Goal: Task Accomplishment & Management: Complete application form

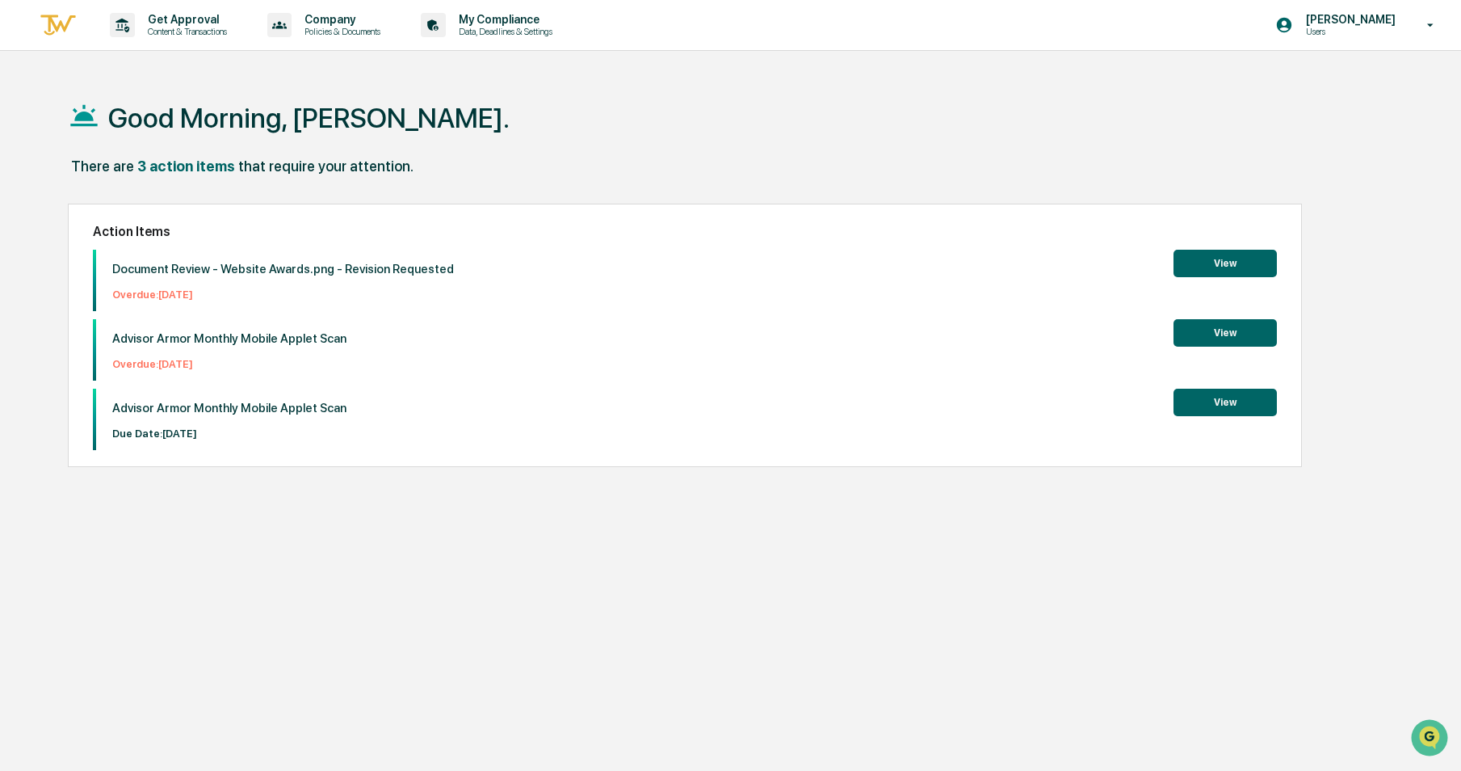
click at [1229, 338] on button "View" at bounding box center [1225, 332] width 103 height 27
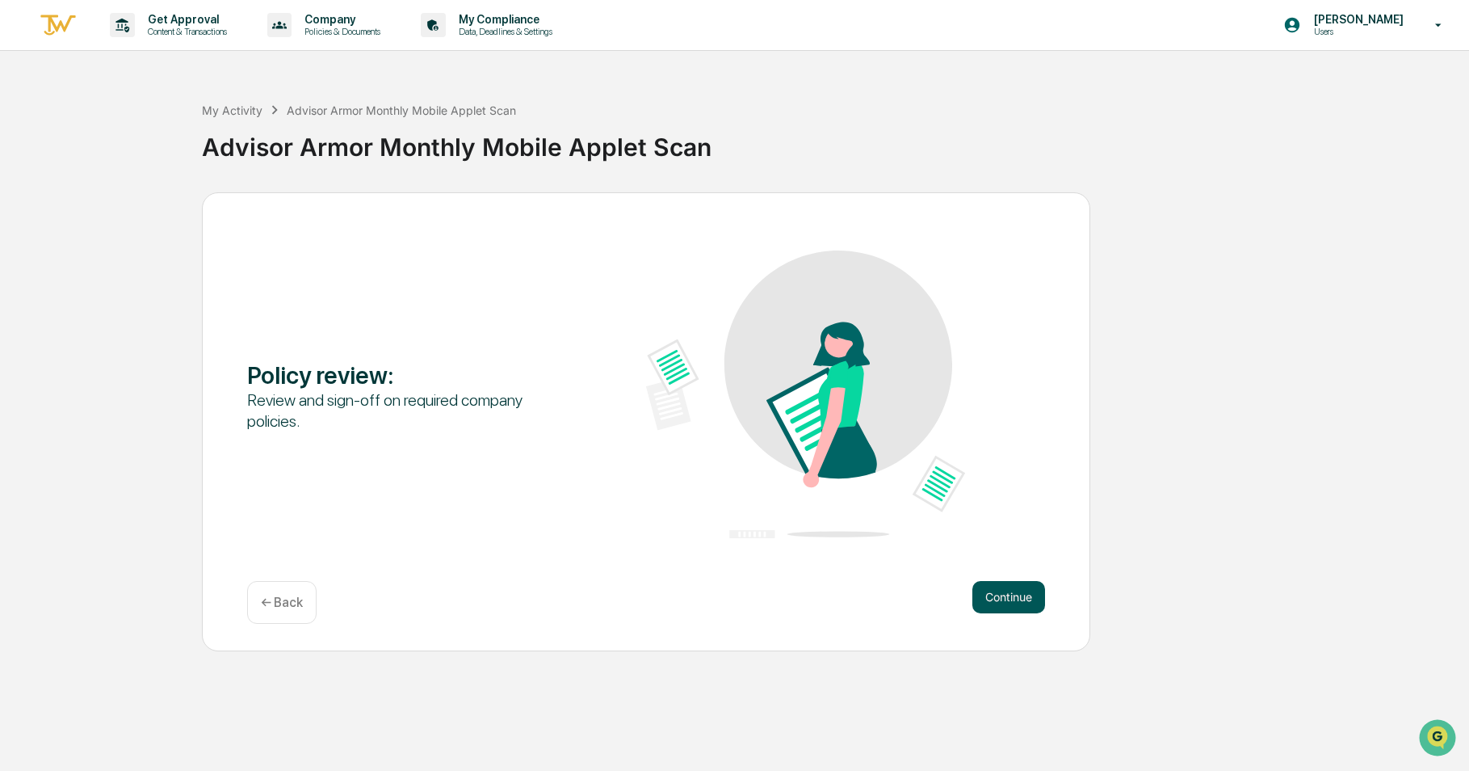
click at [1014, 591] on button "Continue" at bounding box center [1008, 597] width 73 height 32
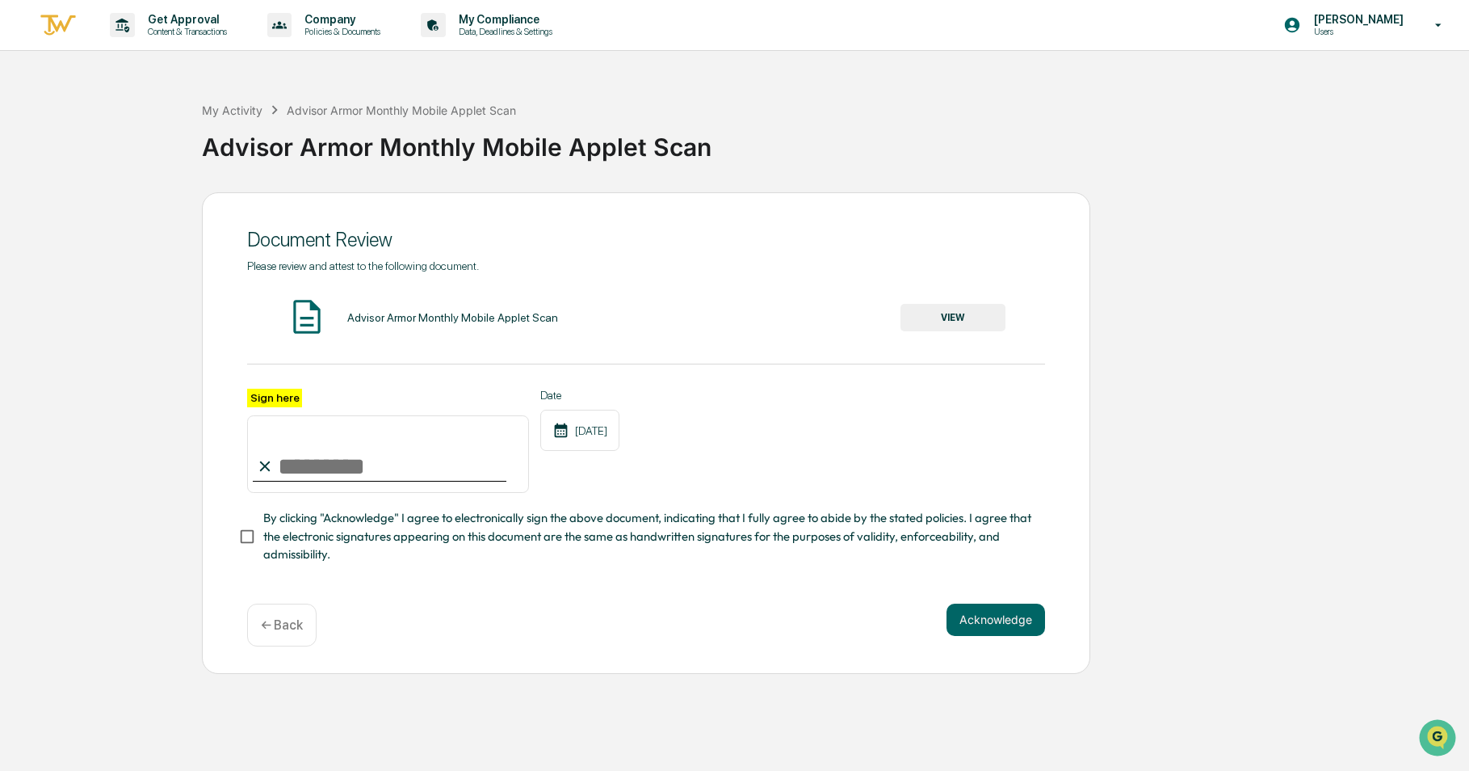
click at [320, 444] on input "Sign here" at bounding box center [388, 454] width 282 height 78
type input "**********"
click at [988, 629] on button "Acknowledge" at bounding box center [996, 619] width 99 height 32
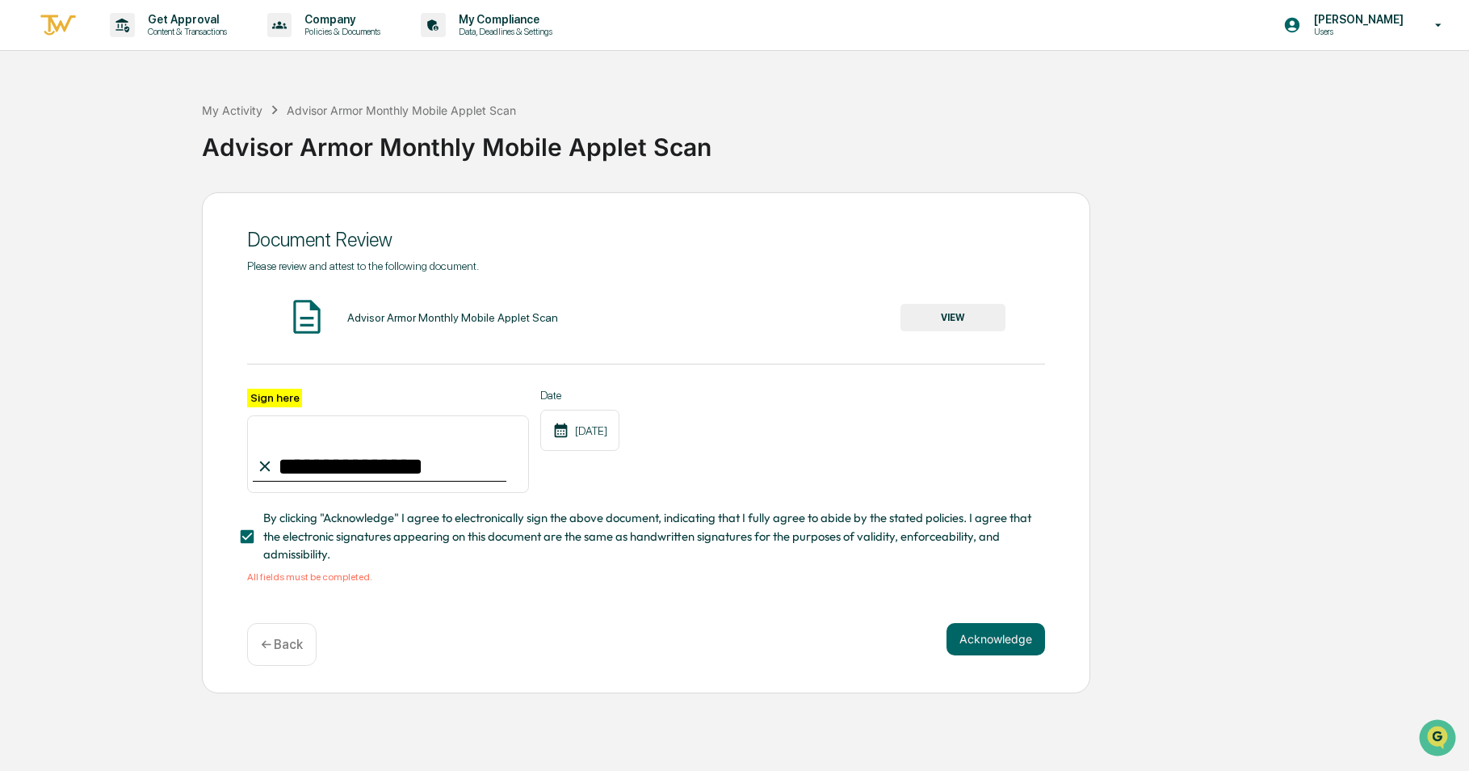
click at [958, 313] on button "VIEW" at bounding box center [953, 317] width 105 height 27
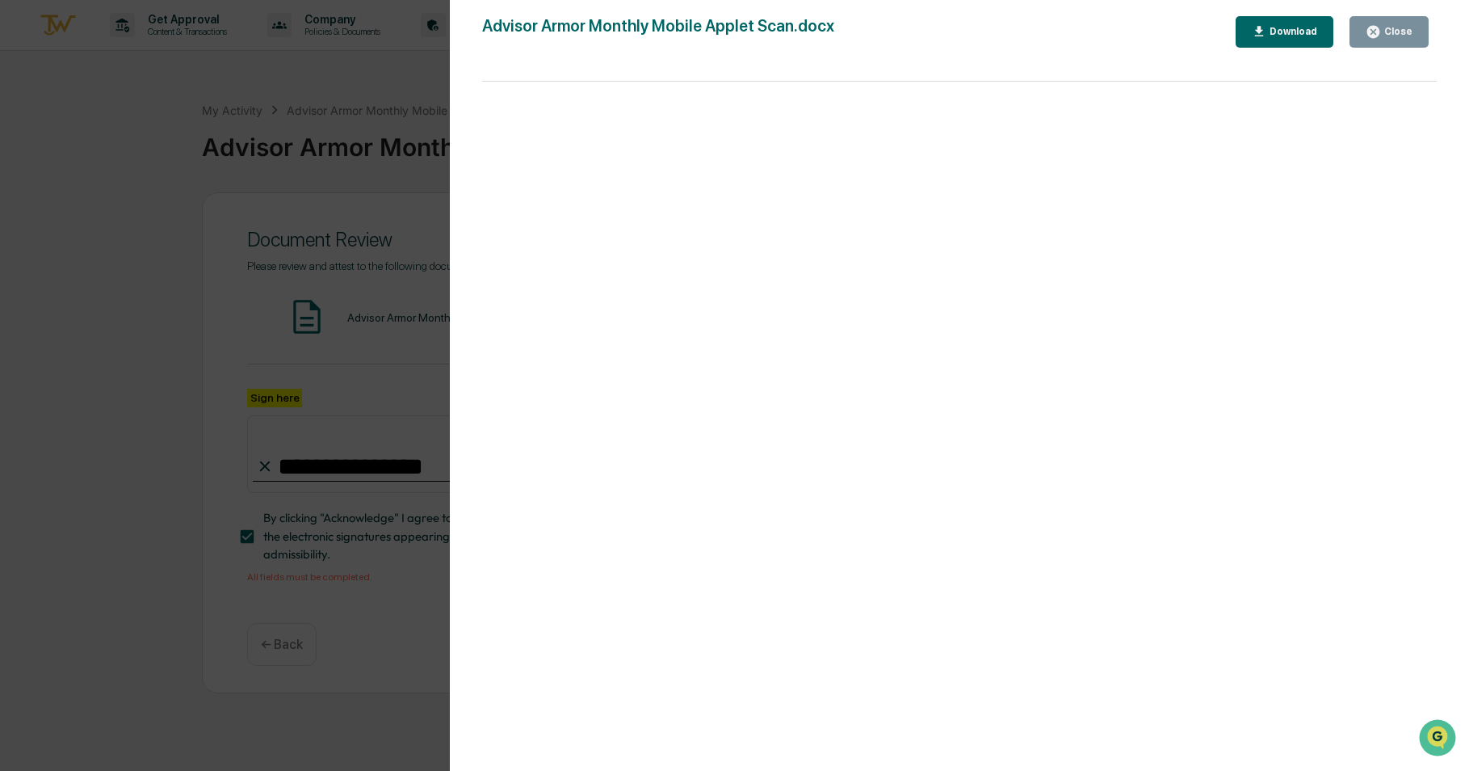
click at [1267, 27] on icon "button" at bounding box center [1259, 31] width 15 height 15
click at [166, 333] on div "Version History [DATE] 09:24 PM [PERSON_NAME] Advisor Armor Monthly Mobile Appl…" at bounding box center [734, 385] width 1469 height 771
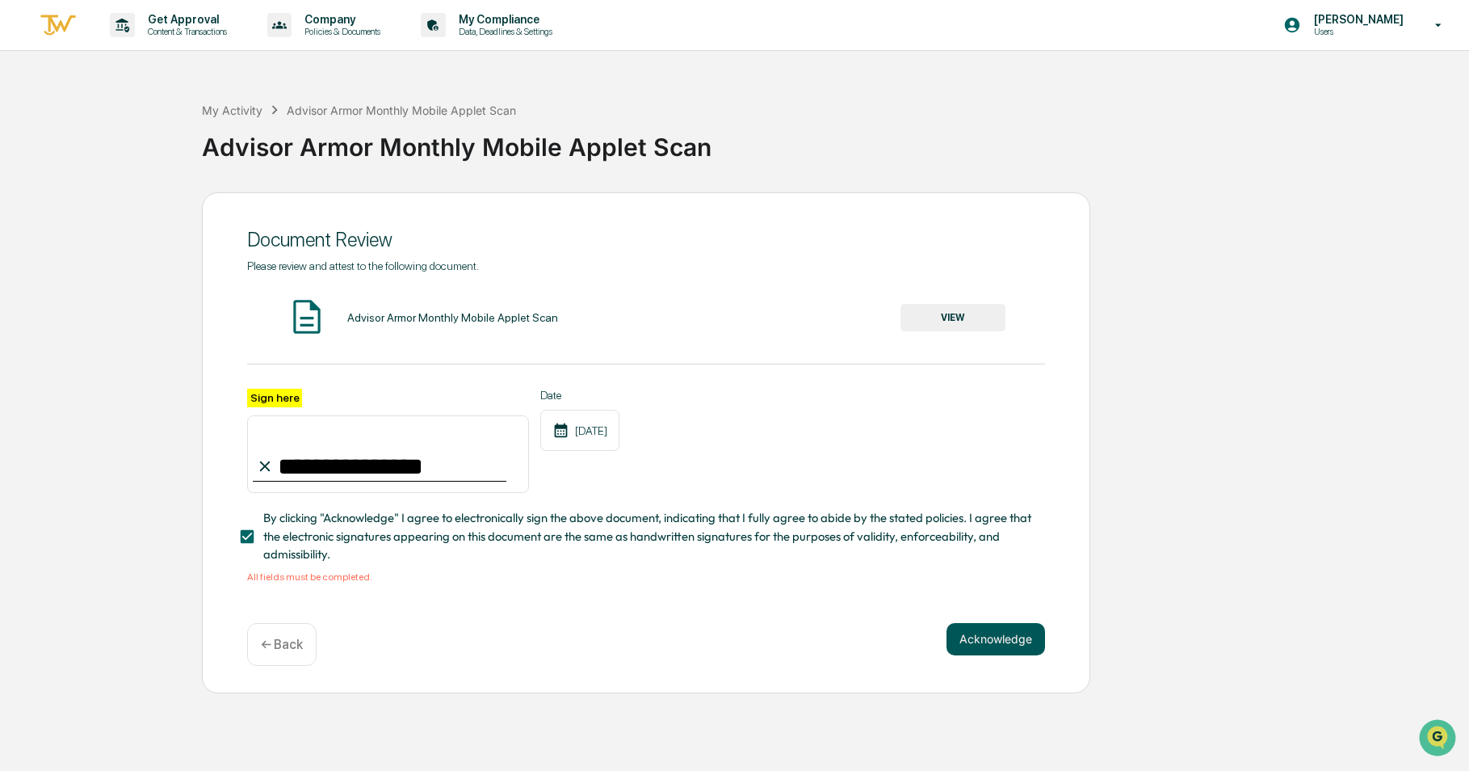
click at [989, 649] on button "Acknowledge" at bounding box center [996, 639] width 99 height 32
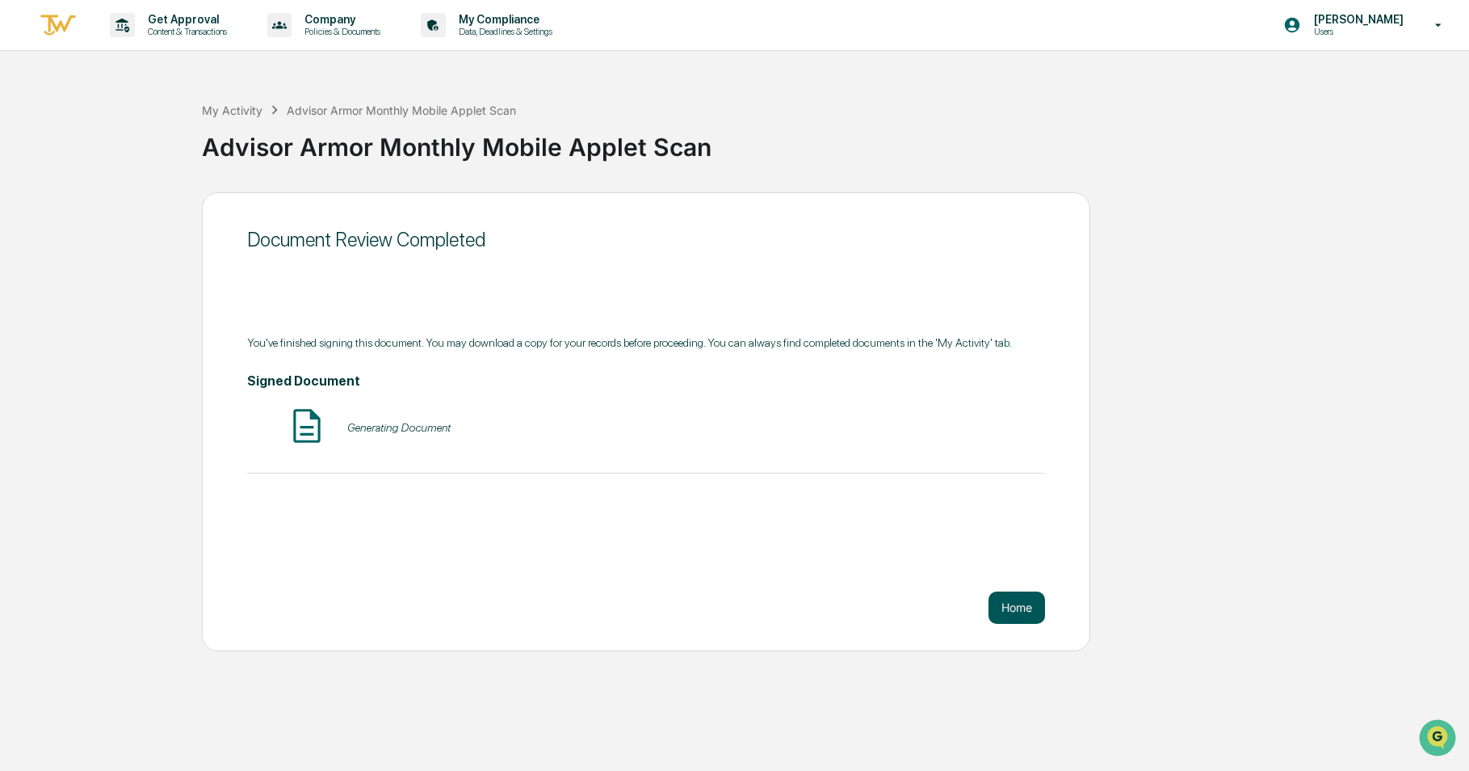
click at [1020, 599] on button "Home" at bounding box center [1017, 607] width 57 height 32
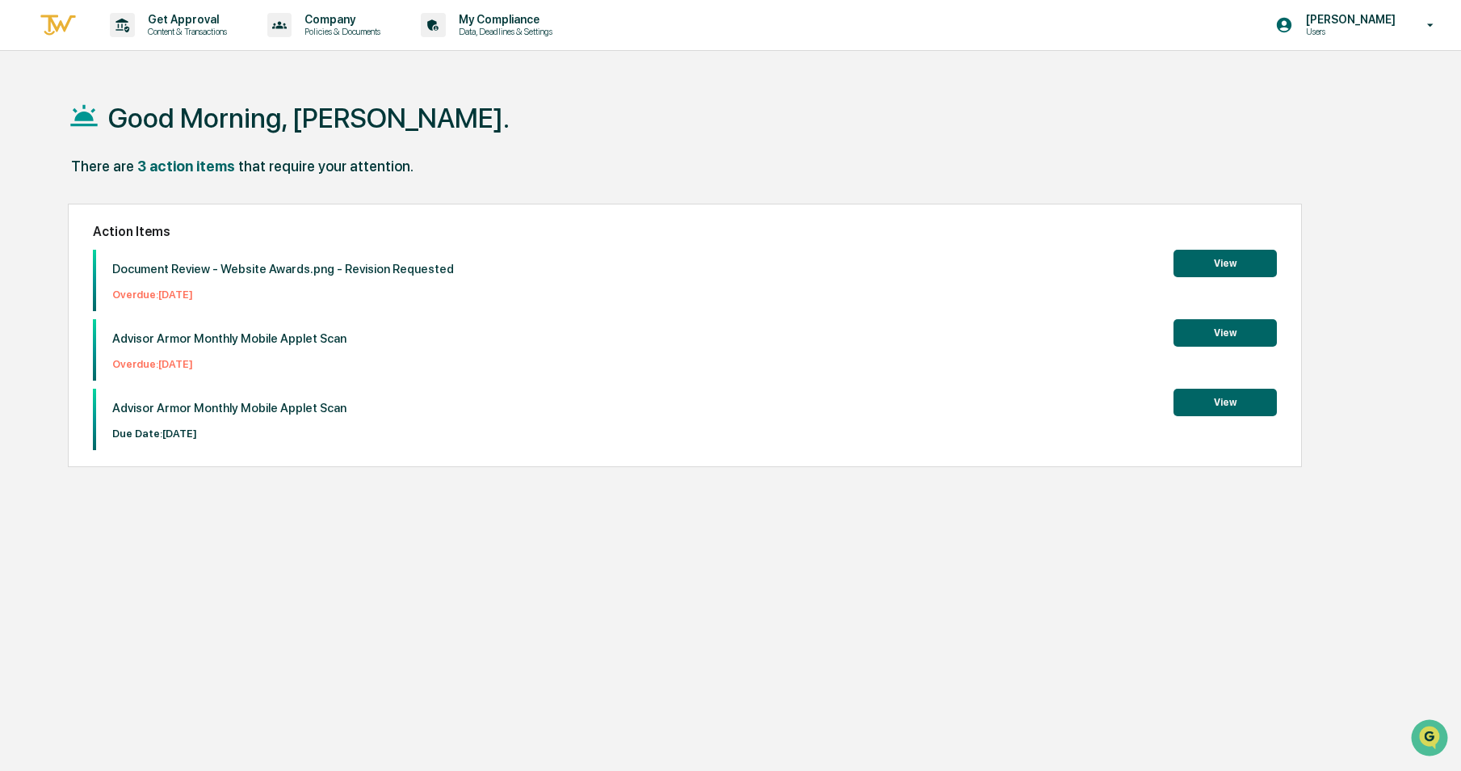
click at [1246, 335] on button "View" at bounding box center [1225, 332] width 103 height 27
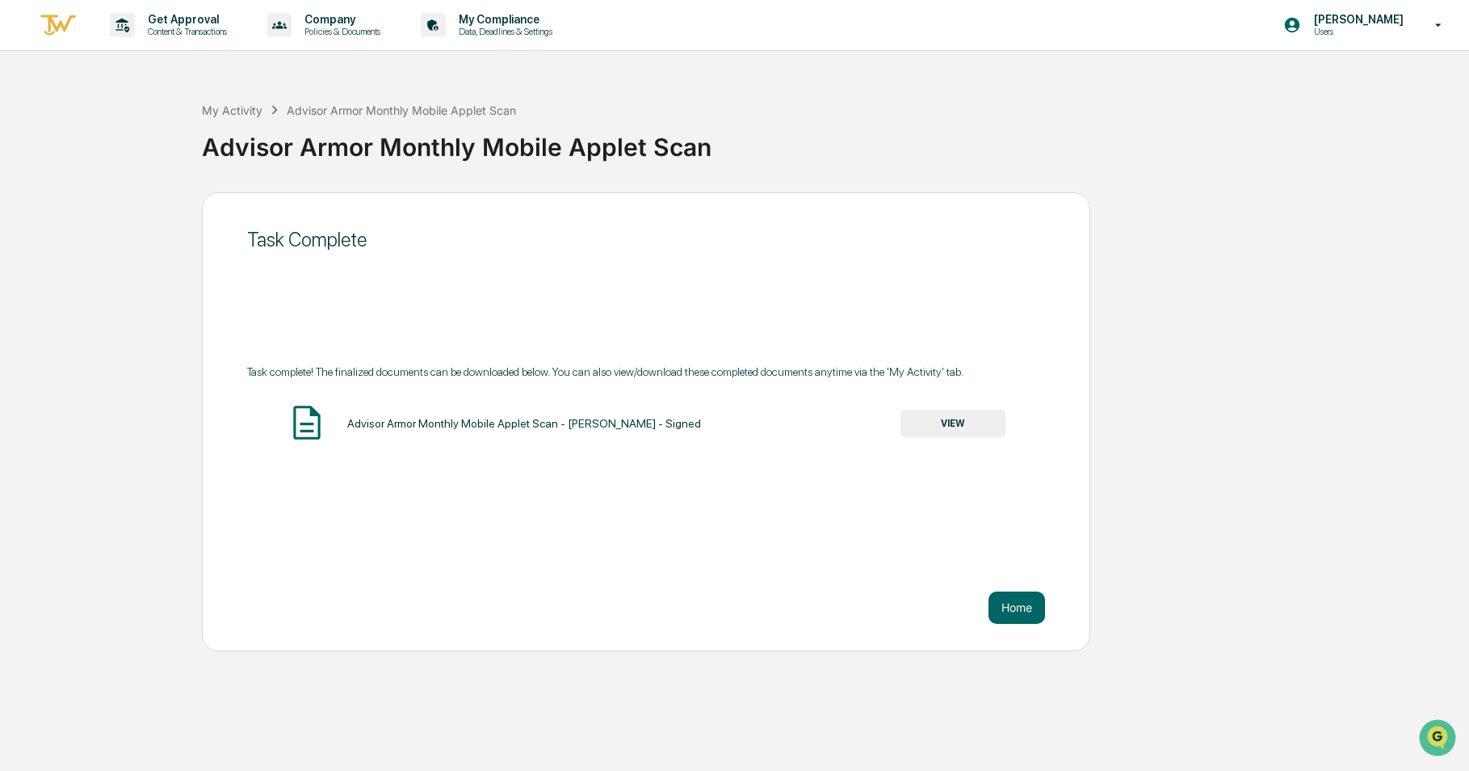
click at [1002, 424] on button "VIEW" at bounding box center [953, 423] width 105 height 27
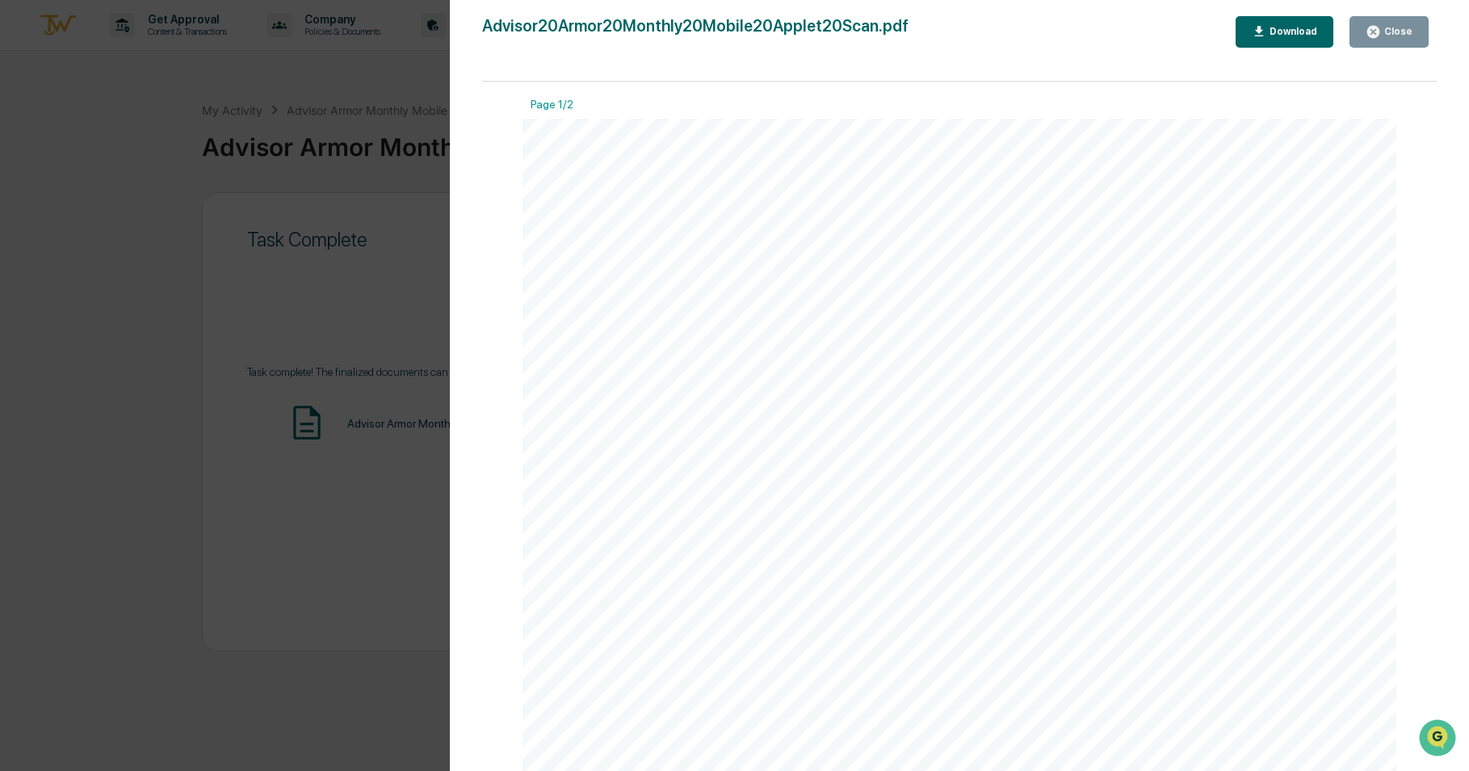
click at [1385, 20] on button "Close" at bounding box center [1389, 32] width 79 height 32
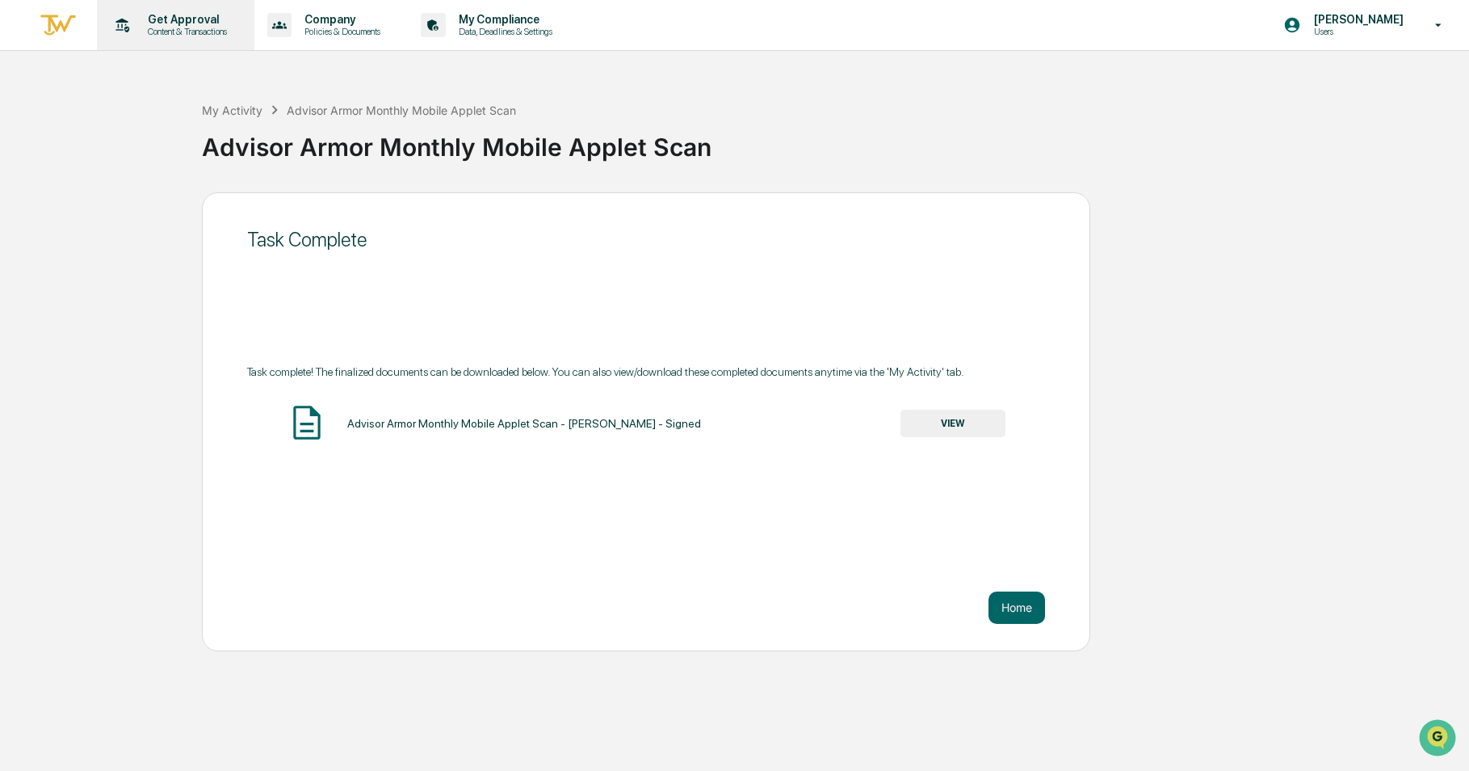
click at [140, 24] on p "Get Approval" at bounding box center [185, 19] width 100 height 13
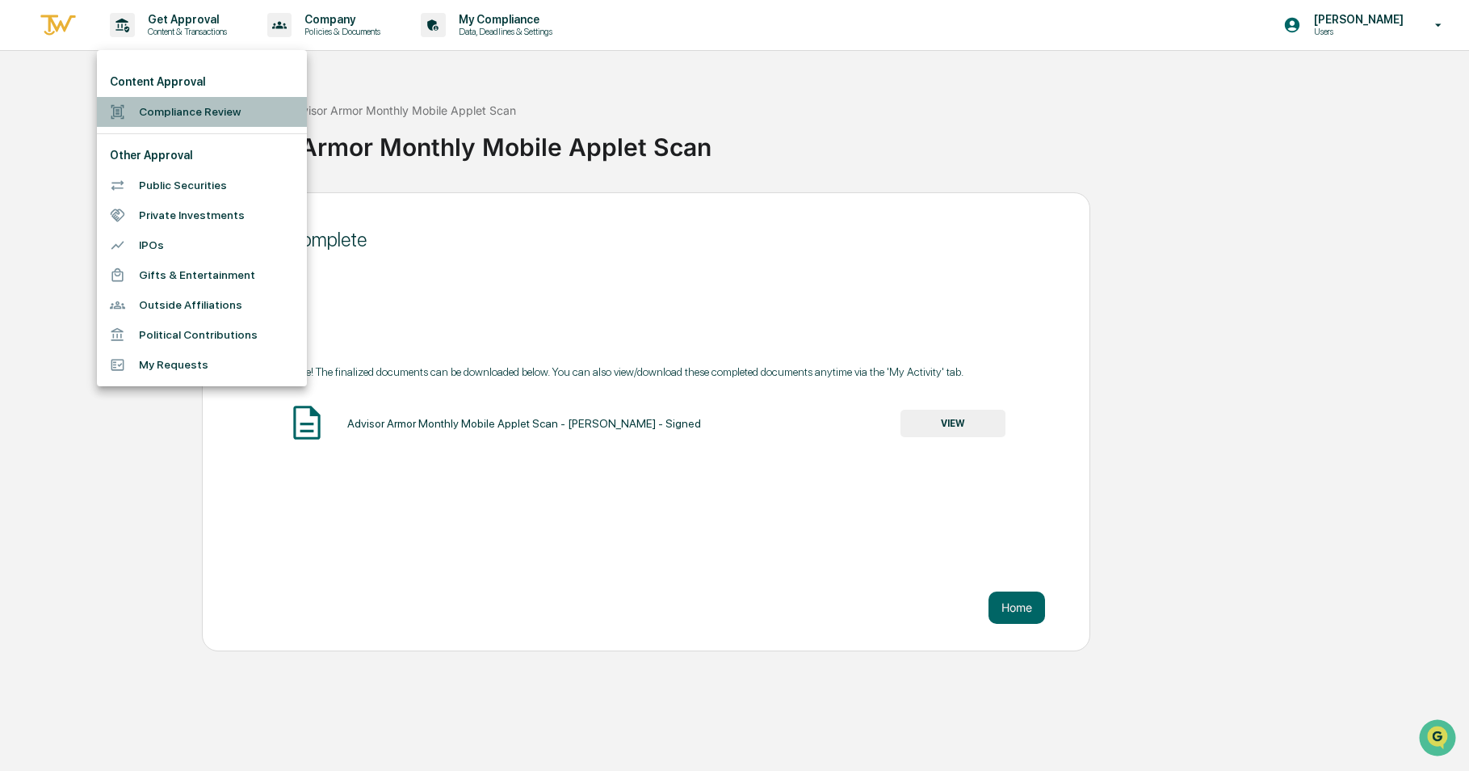
click at [173, 120] on li "Compliance Review" at bounding box center [202, 112] width 210 height 30
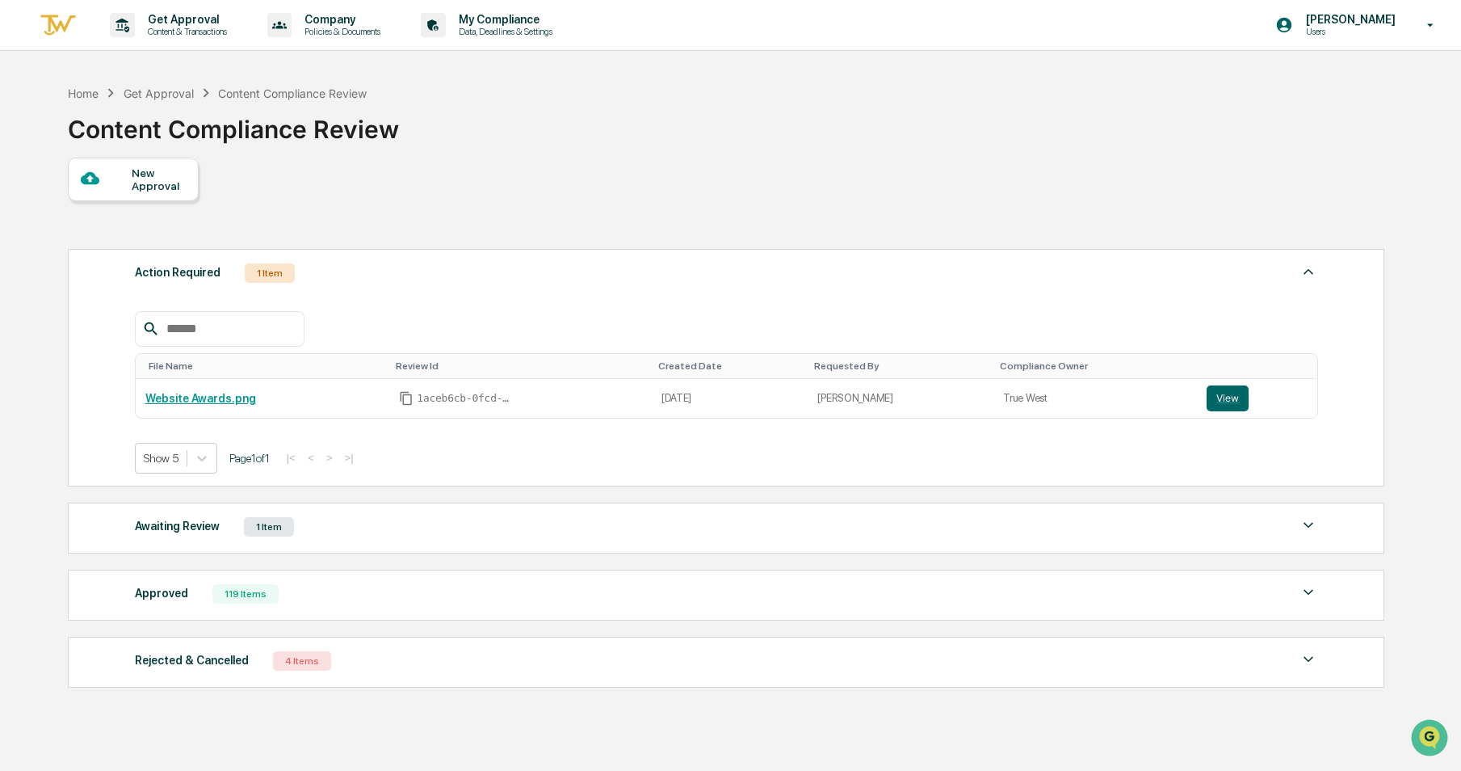
click at [250, 531] on div "1 Item" at bounding box center [269, 526] width 50 height 19
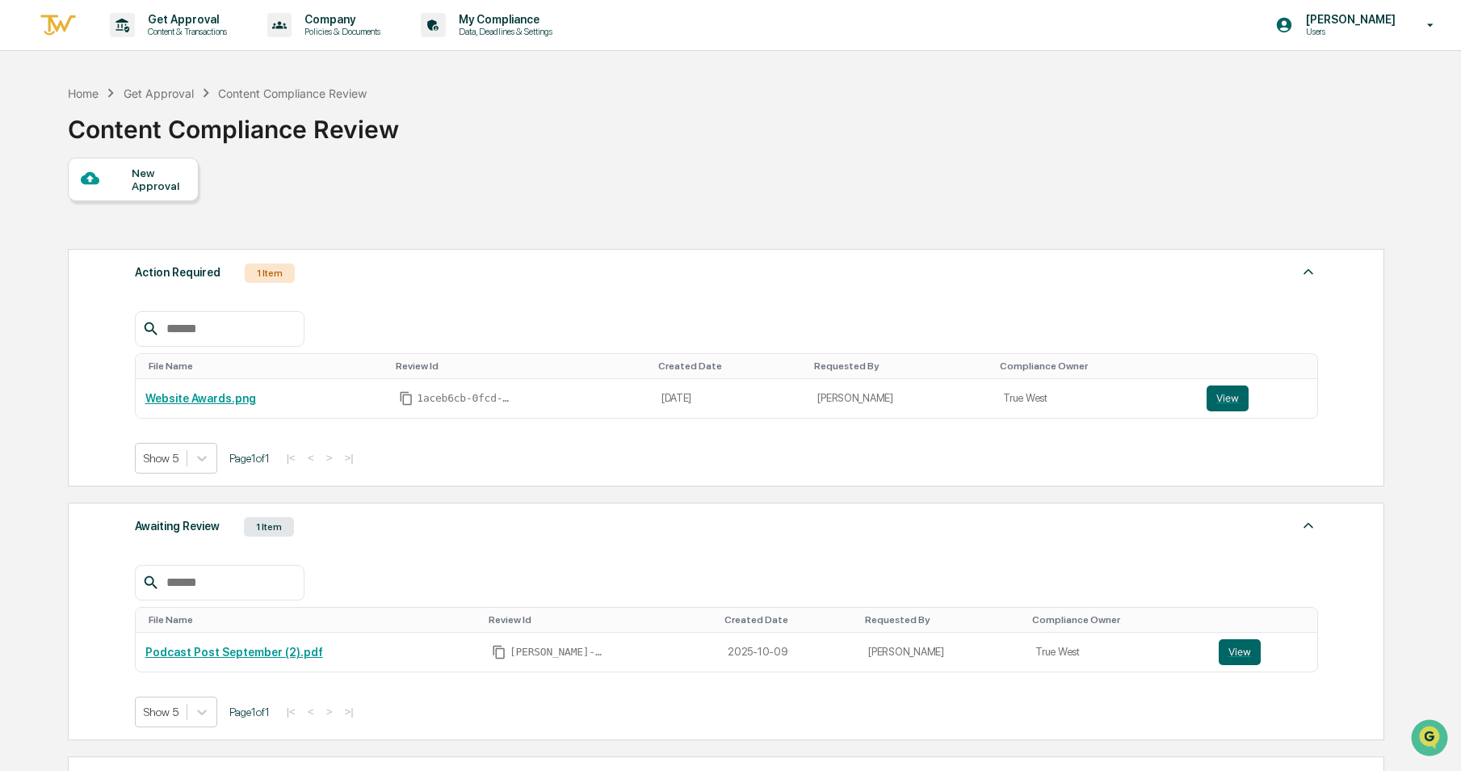
click at [158, 193] on div "New Approval" at bounding box center [133, 180] width 131 height 44
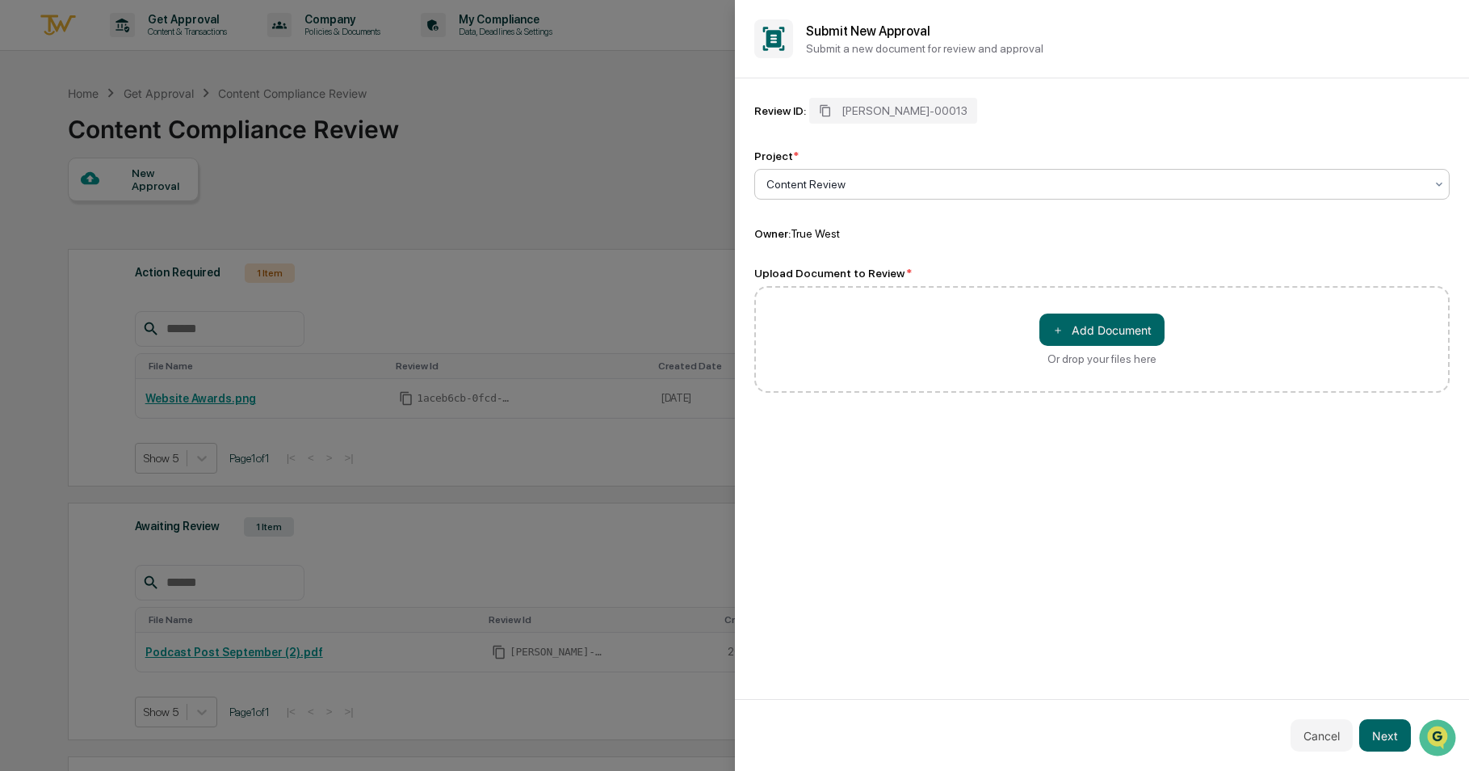
click at [845, 192] on div "Content Review" at bounding box center [1095, 184] width 675 height 23
drag, startPoint x: 1077, startPoint y: 309, endPoint x: 1082, endPoint y: 321, distance: 13.5
click at [1078, 309] on div "＋ Add Document Or drop your files here" at bounding box center [1102, 339] width 696 height 107
click at [1082, 321] on button "＋ Add Document" at bounding box center [1102, 329] width 125 height 32
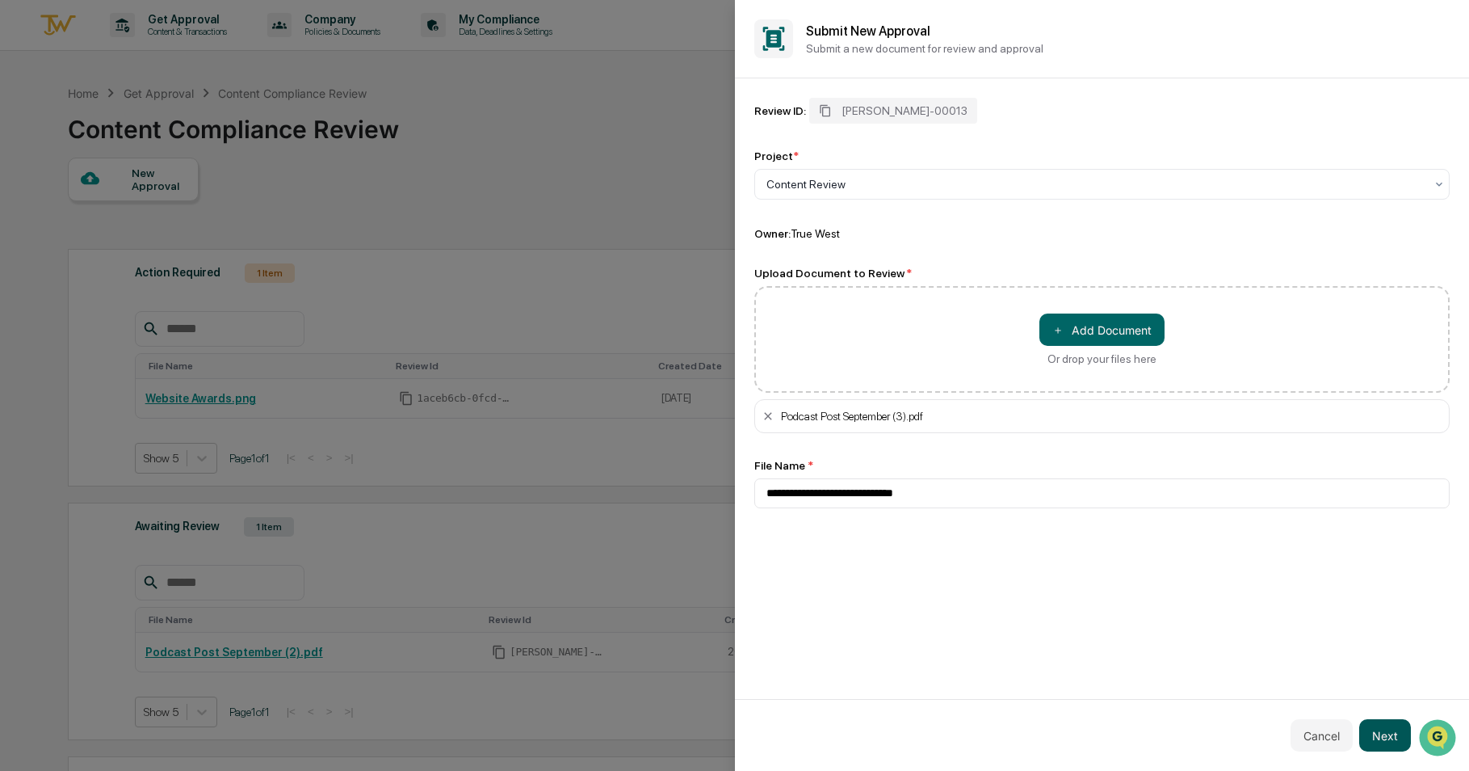
click at [1389, 735] on button "Next" at bounding box center [1385, 735] width 52 height 32
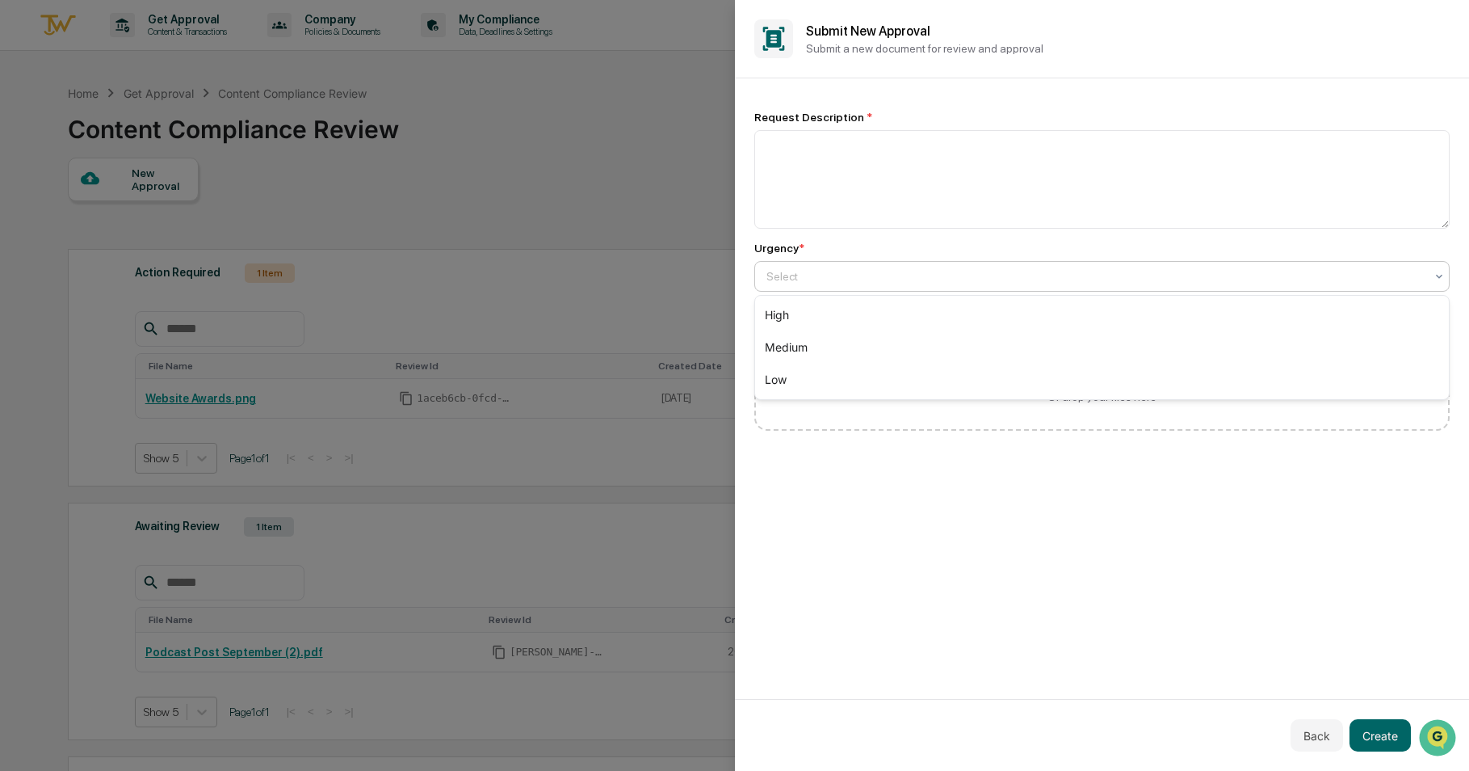
click at [922, 275] on div at bounding box center [1096, 276] width 659 height 16
click at [905, 358] on div "Medium" at bounding box center [1102, 347] width 695 height 32
click at [897, 171] on textarea at bounding box center [1102, 179] width 696 height 99
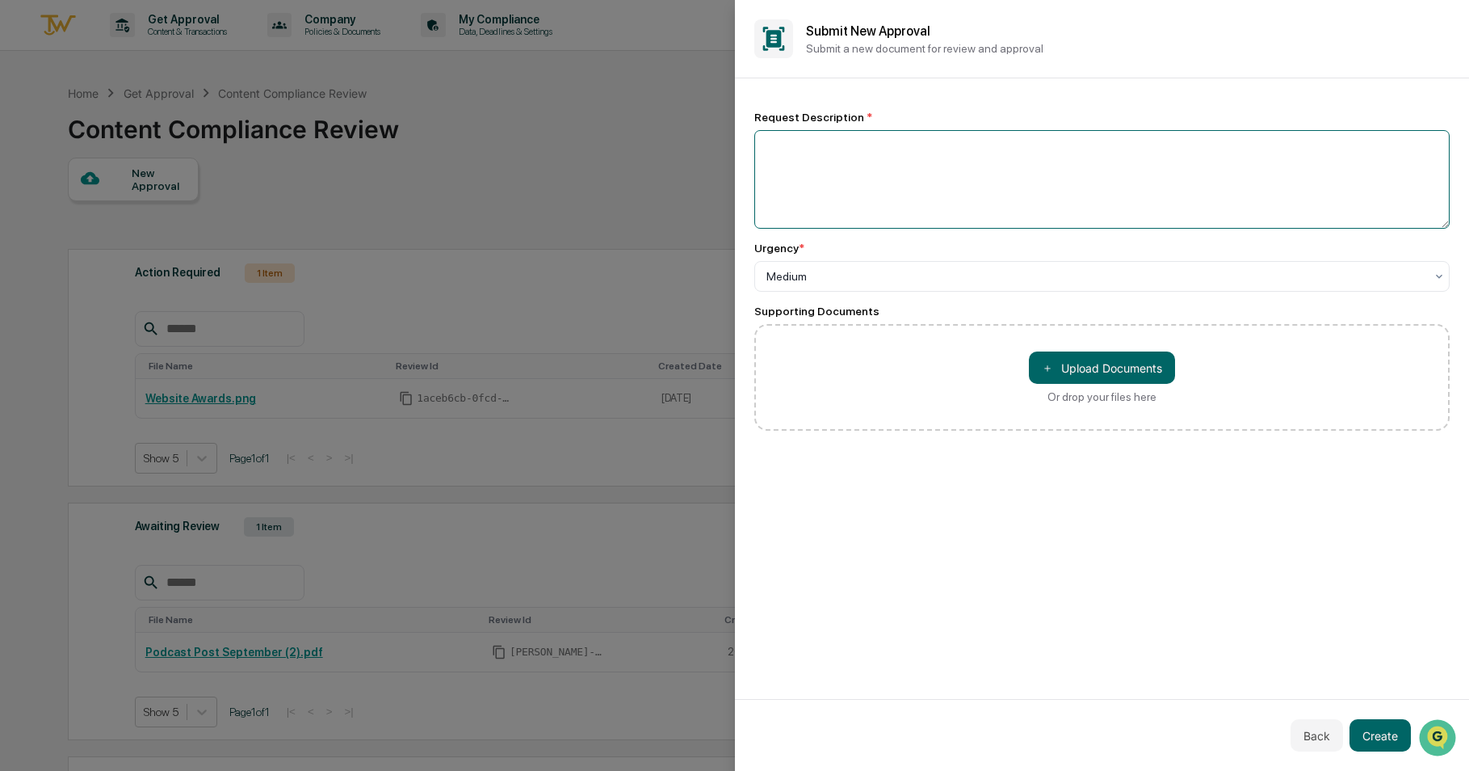
click at [899, 171] on textarea at bounding box center [1102, 179] width 696 height 99
type textarea "**********"
click at [1391, 734] on button "Create" at bounding box center [1380, 735] width 61 height 32
